Goal: Check status: Check status

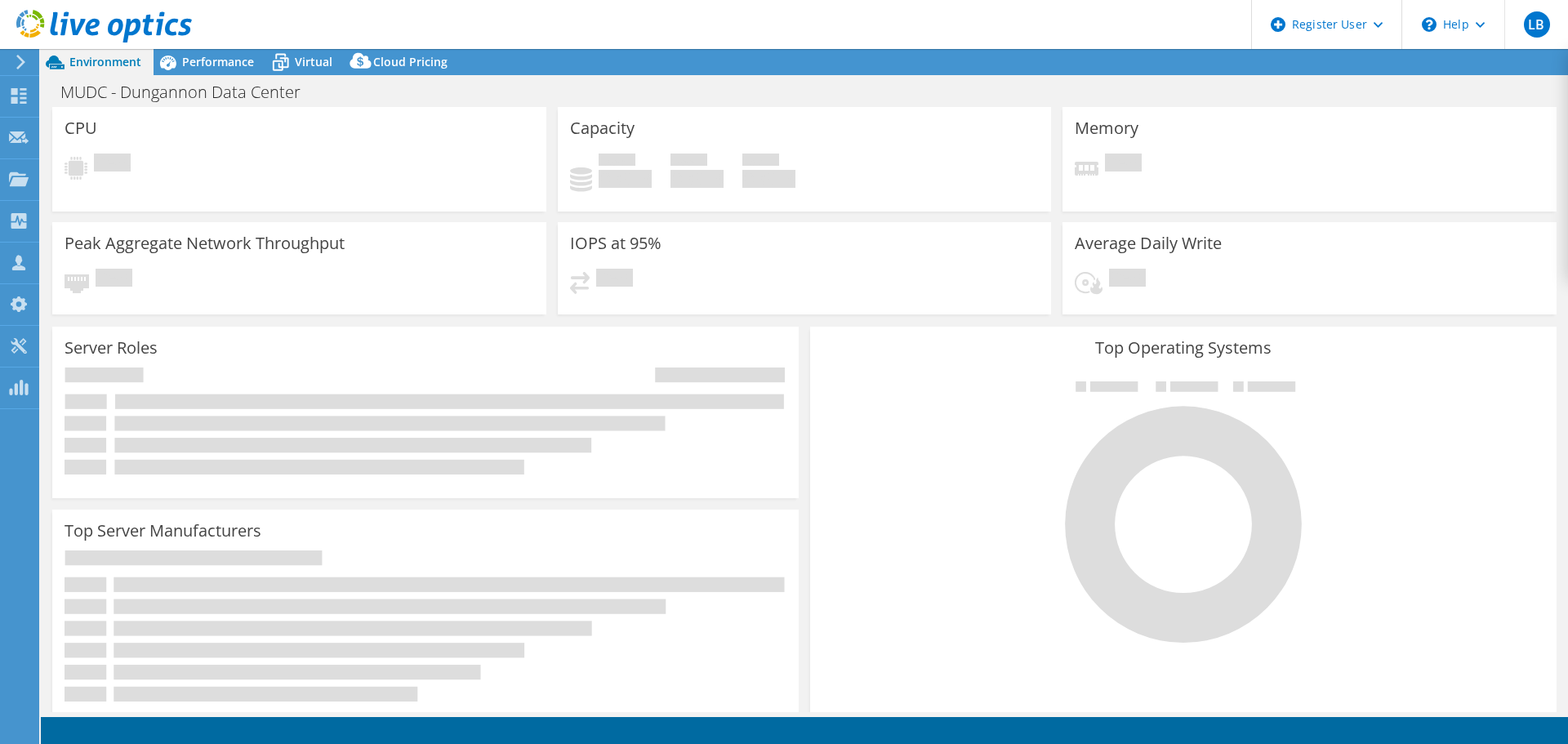
select select "USD"
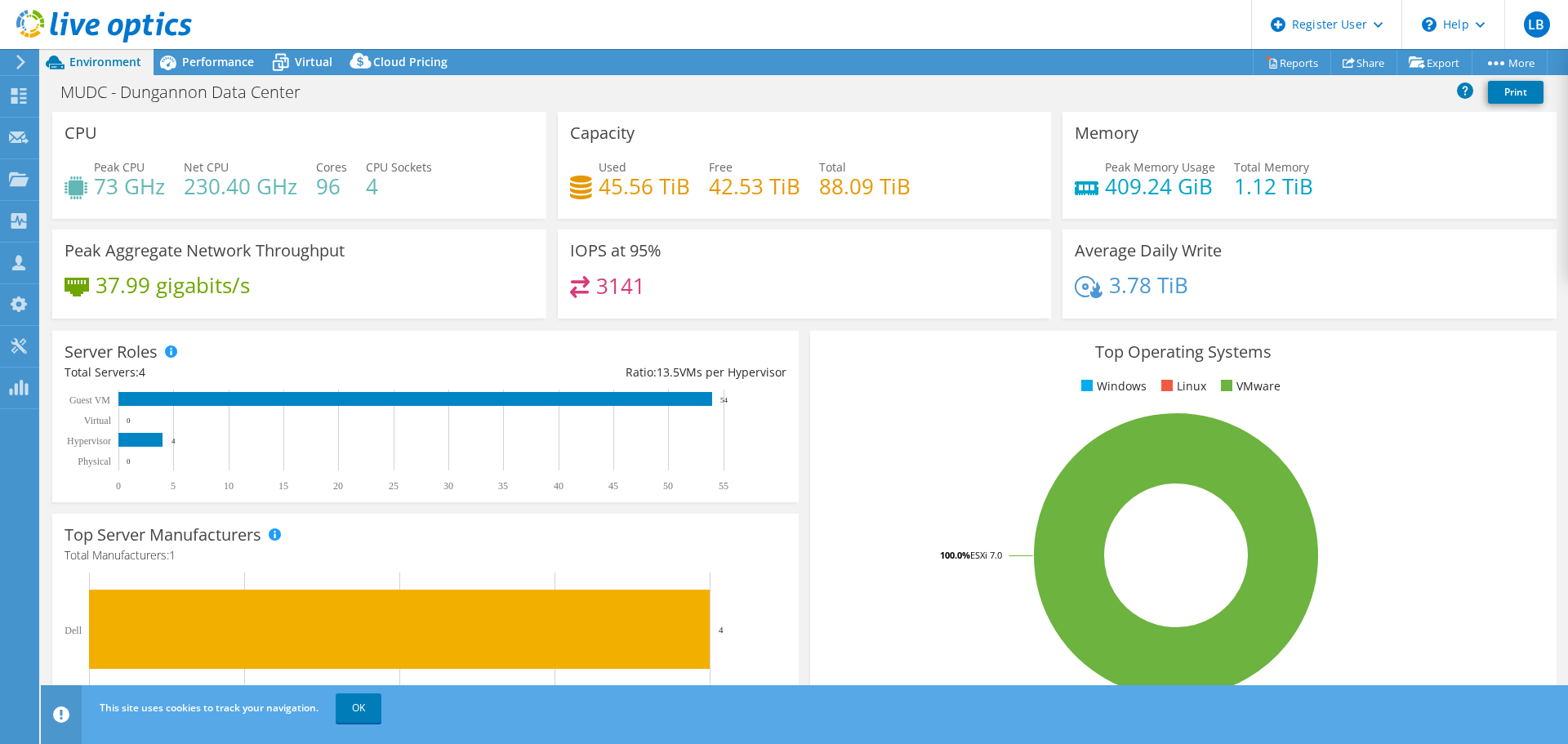
click at [127, 18] on icon at bounding box center [105, 26] width 176 height 33
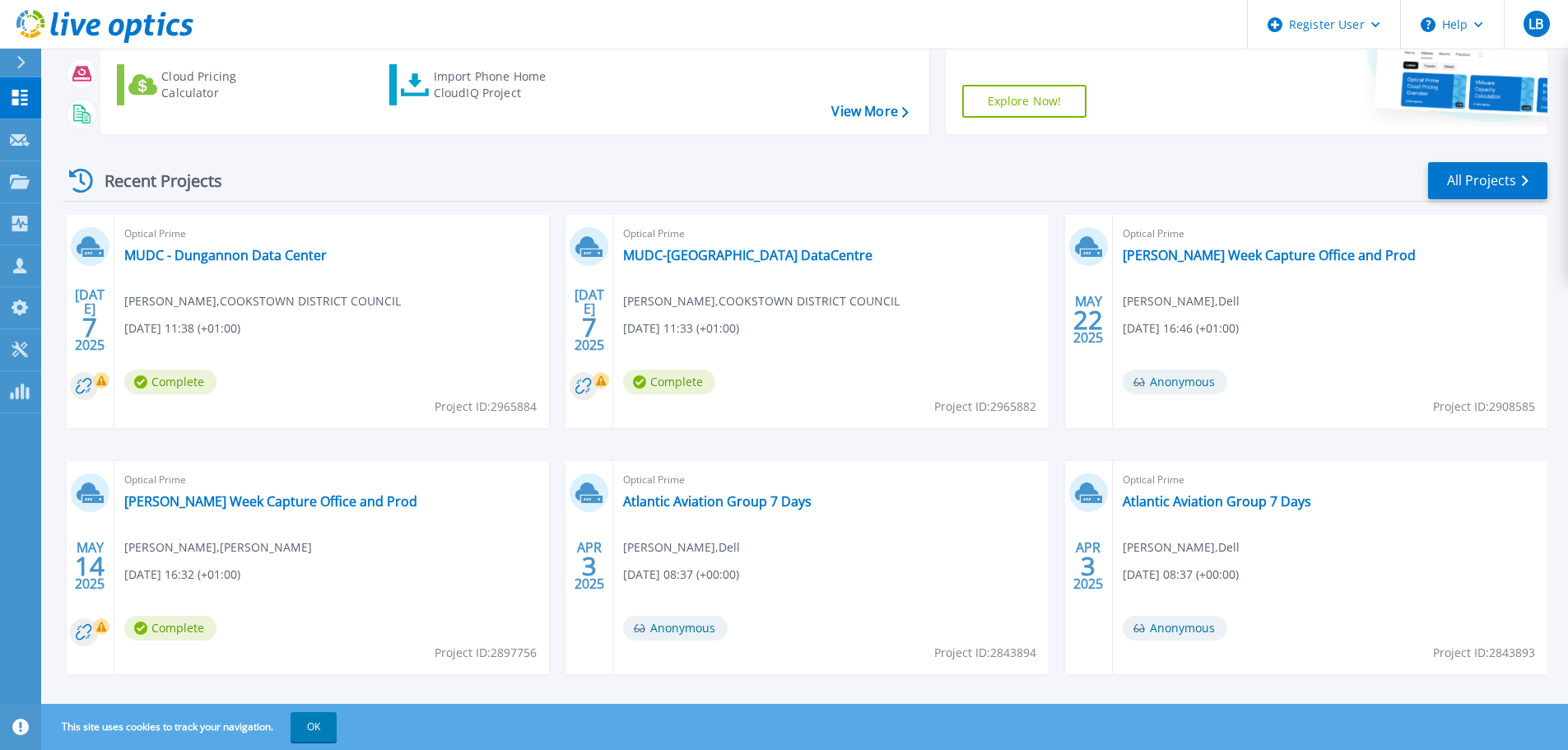
scroll to position [231, 0]
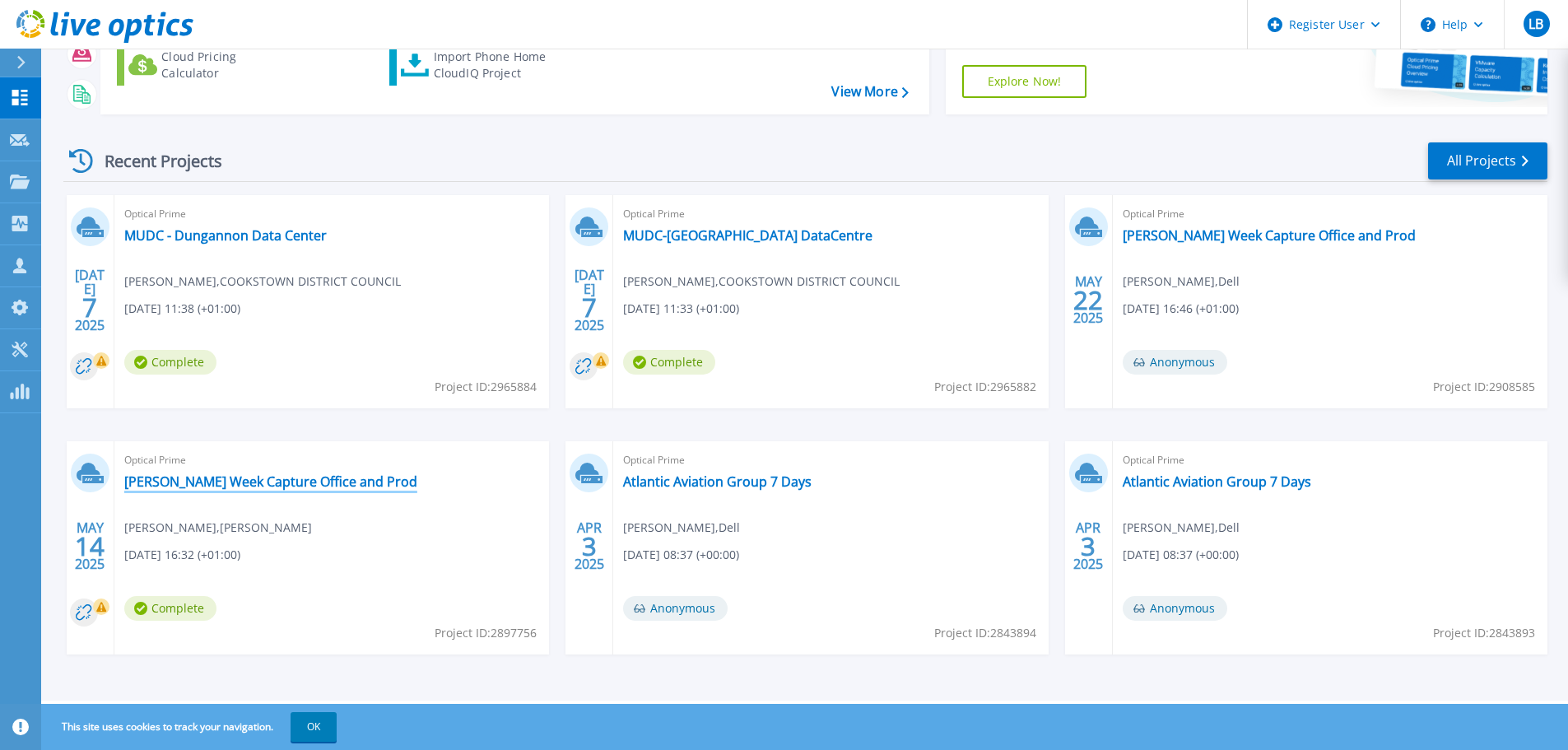
click at [328, 483] on link "[PERSON_NAME] Week Capture Office and Prod" at bounding box center [270, 482] width 293 height 17
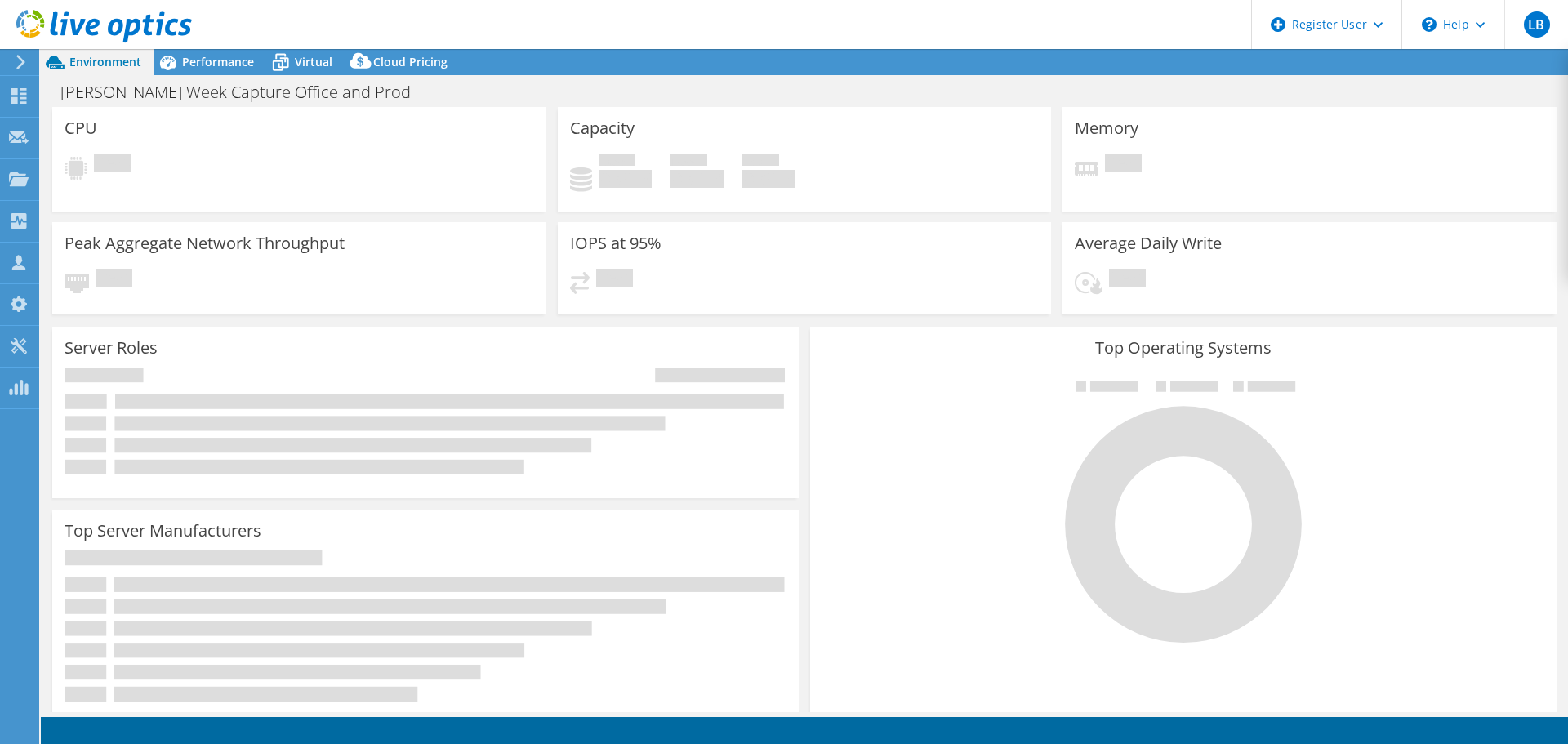
select select "USD"
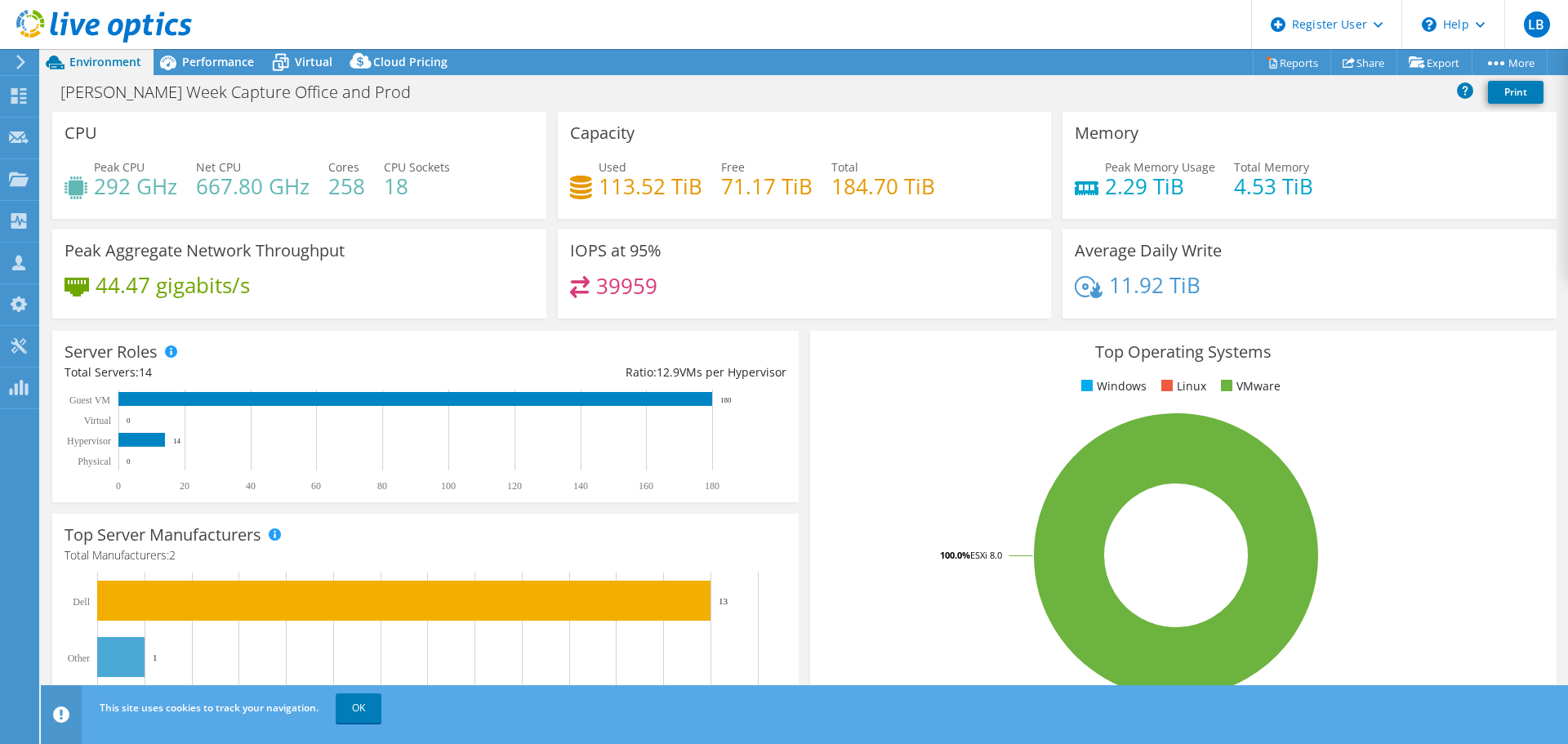
click at [82, 22] on use at bounding box center [105, 25] width 176 height 33
